Goal: Transaction & Acquisition: Purchase product/service

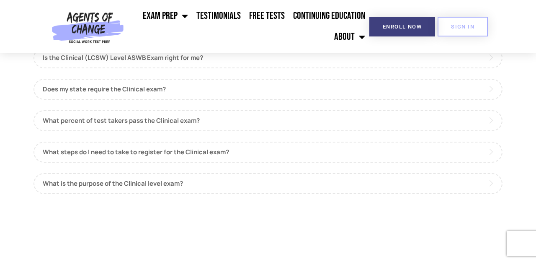
scroll to position [793, 0]
click at [71, 121] on link "What percent of test takers pass the Clinical exam?" at bounding box center [268, 120] width 469 height 21
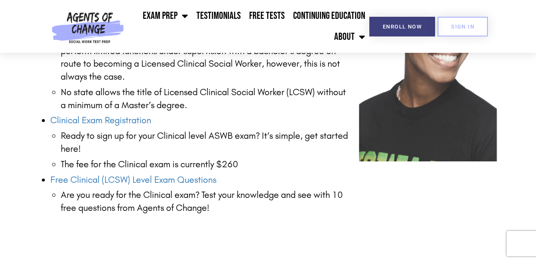
scroll to position [1239, 0]
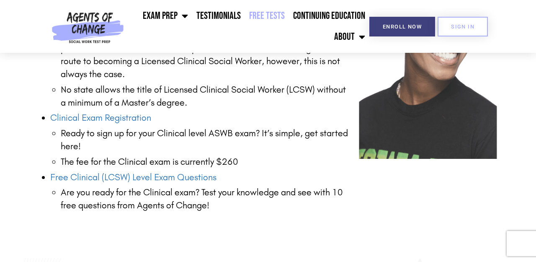
click at [253, 15] on link "Free Tests" at bounding box center [267, 15] width 44 height 21
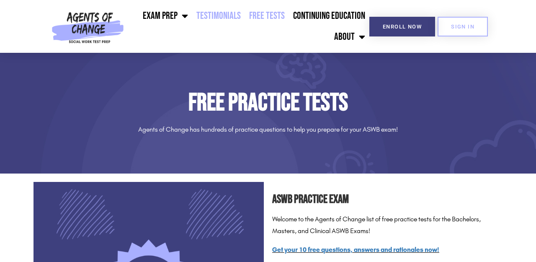
click at [223, 18] on link "Testimonials" at bounding box center [218, 15] width 53 height 21
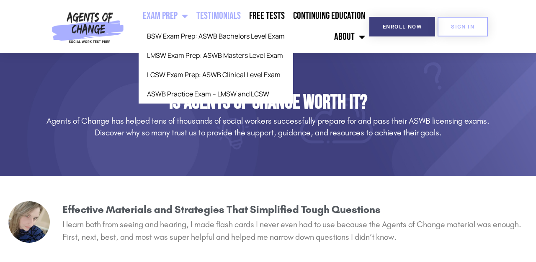
click at [171, 14] on link "Exam Prep" at bounding box center [166, 15] width 54 height 21
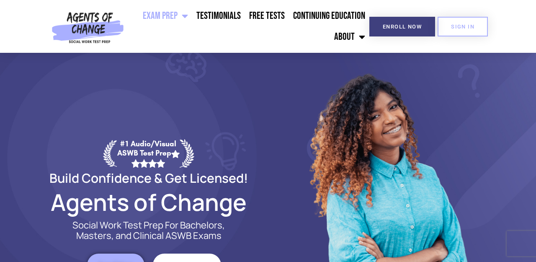
click at [171, 14] on link "Exam Prep" at bounding box center [166, 15] width 54 height 21
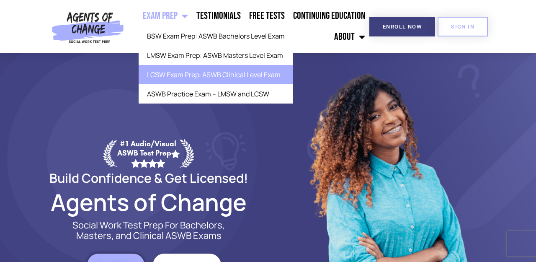
click at [184, 72] on link "LCSW Exam Prep: ASWB Clinical Level Exam" at bounding box center [216, 74] width 155 height 19
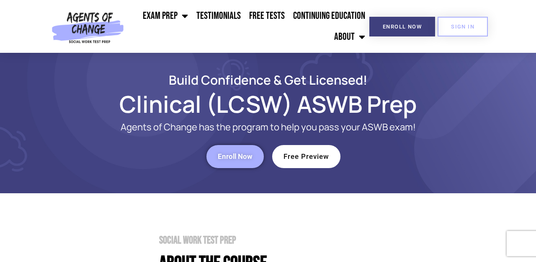
click at [246, 163] on link "Enroll Now" at bounding box center [235, 156] width 57 height 23
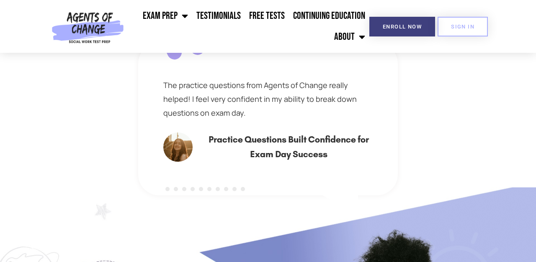
scroll to position [519, 0]
